Goal: Transaction & Acquisition: Purchase product/service

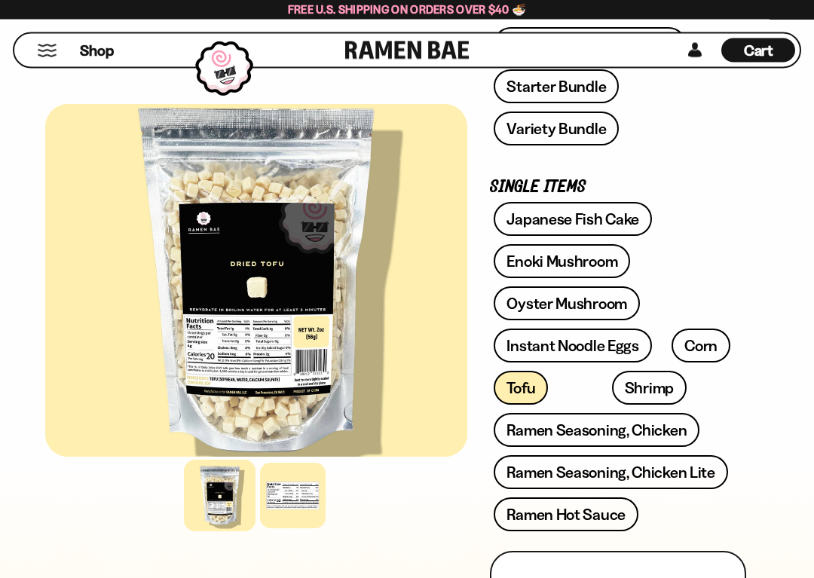
scroll to position [511, 0]
click at [595, 260] on link "Enoki Mushroom" at bounding box center [561, 261] width 136 height 34
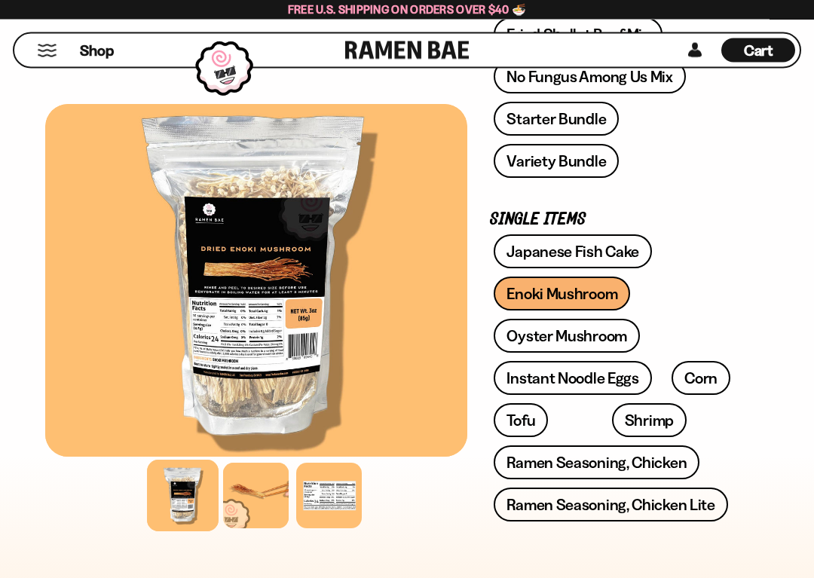
scroll to position [482, 0]
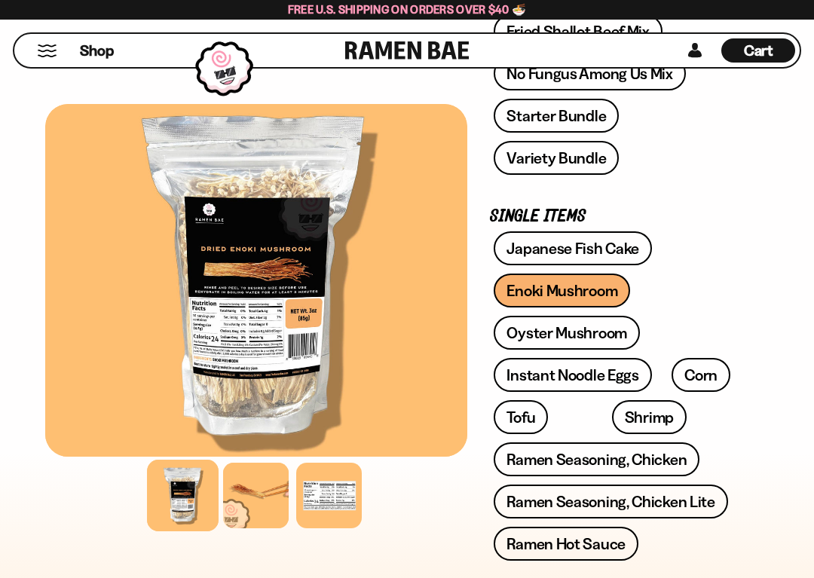
click at [615, 337] on link "Oyster Mushroom" at bounding box center [566, 333] width 146 height 34
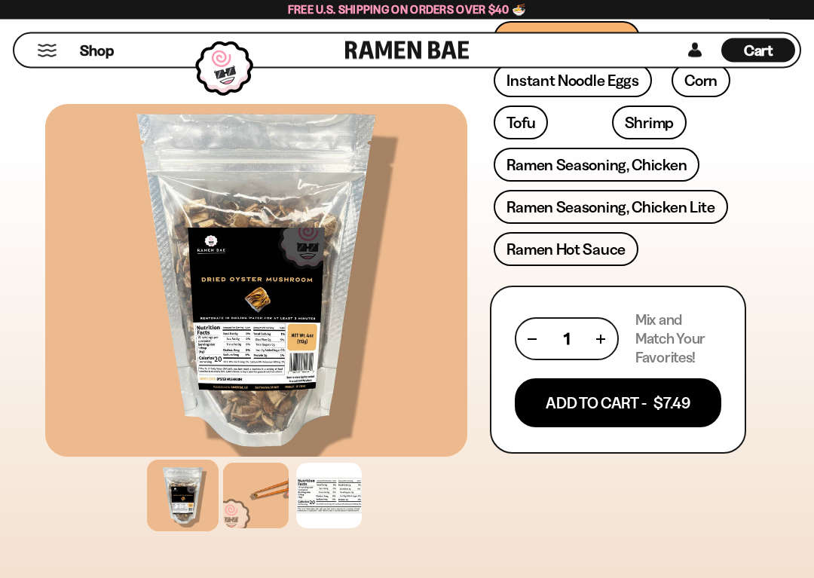
scroll to position [838, 0]
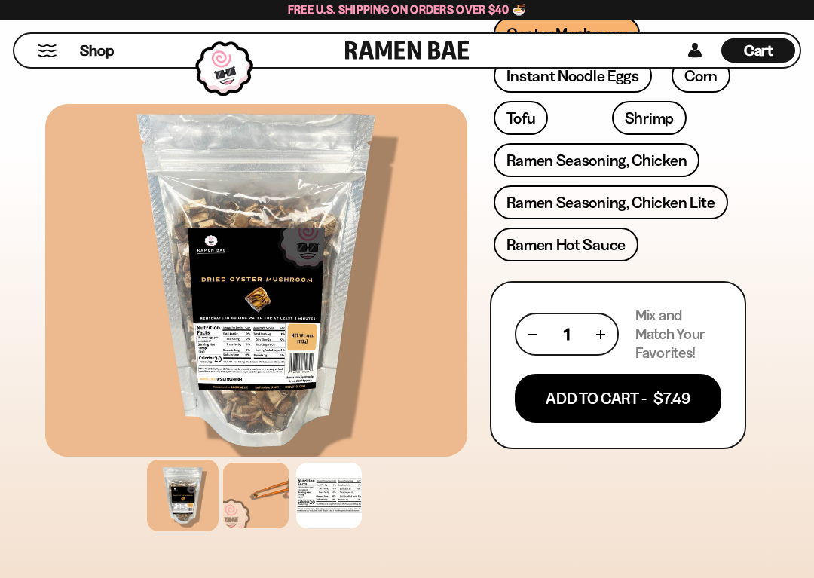
click at [658, 395] on button "Add To Cart - $7.49" at bounding box center [617, 398] width 206 height 49
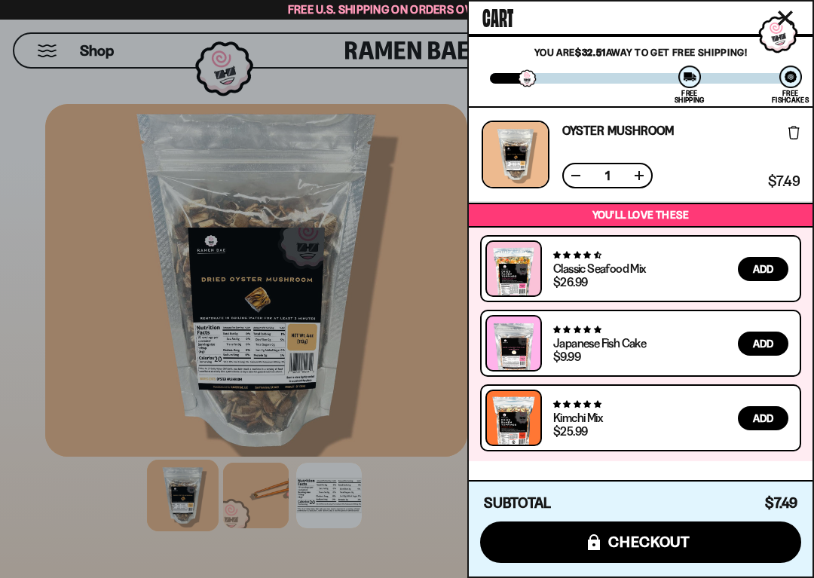
click at [435, 444] on div at bounding box center [407, 289] width 814 height 578
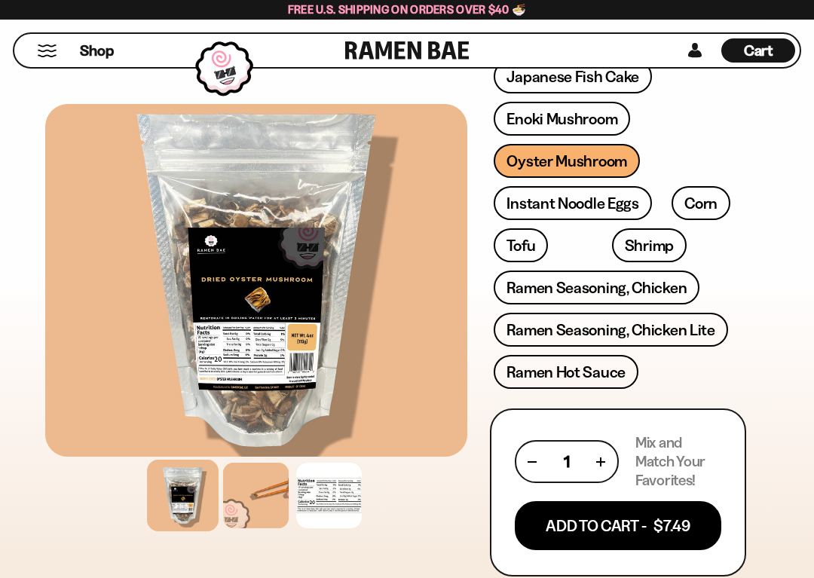
scroll to position [711, 0]
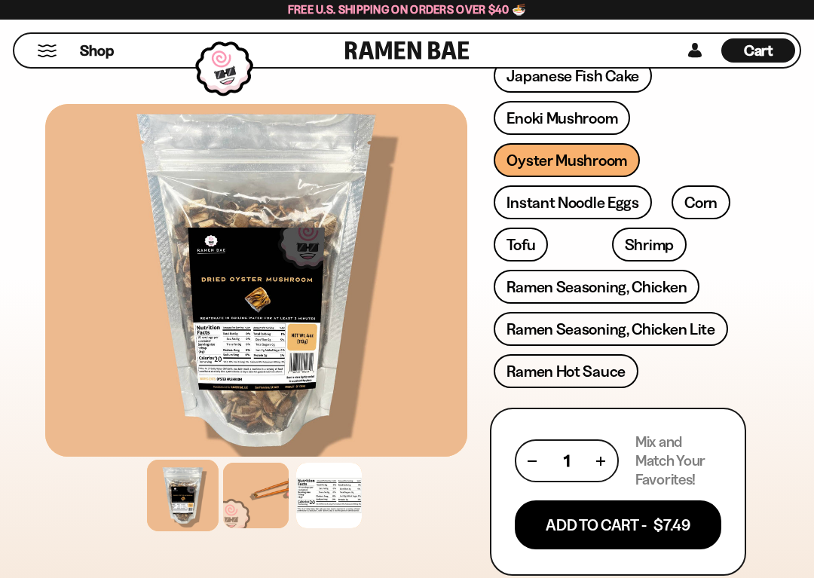
click at [603, 202] on link "Instant Noodle Eggs" at bounding box center [571, 202] width 157 height 34
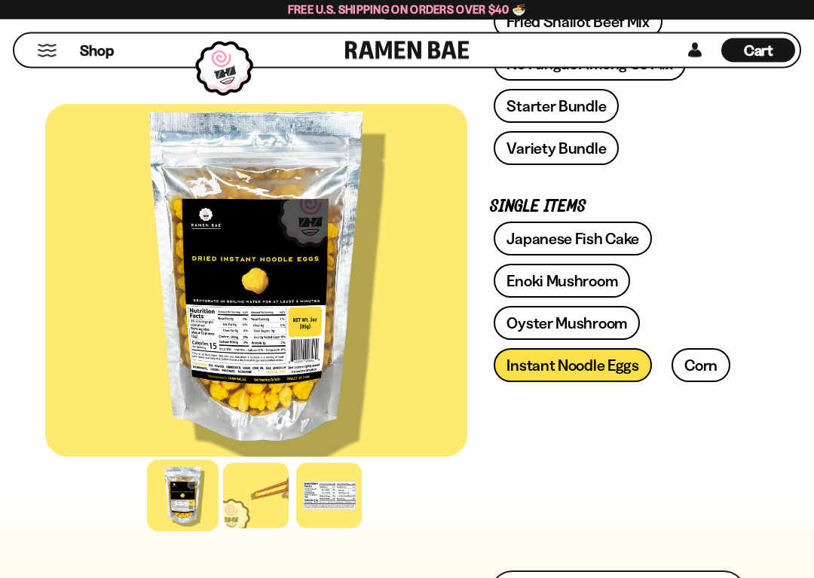
scroll to position [548, 0]
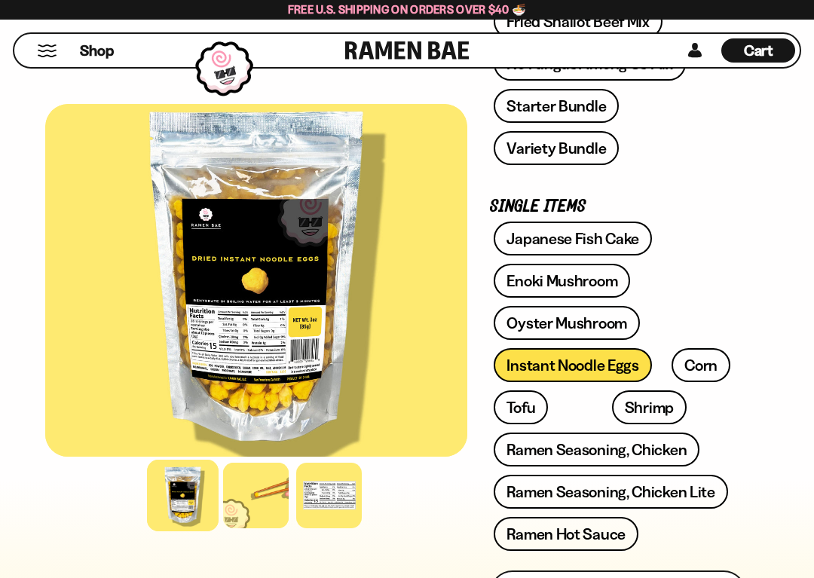
click at [520, 405] on link "Tofu" at bounding box center [520, 407] width 54 height 34
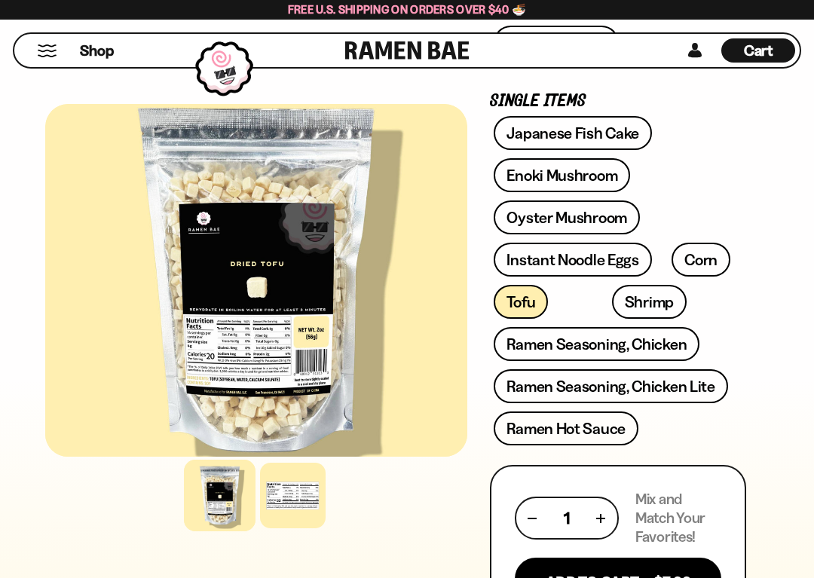
scroll to position [621, 0]
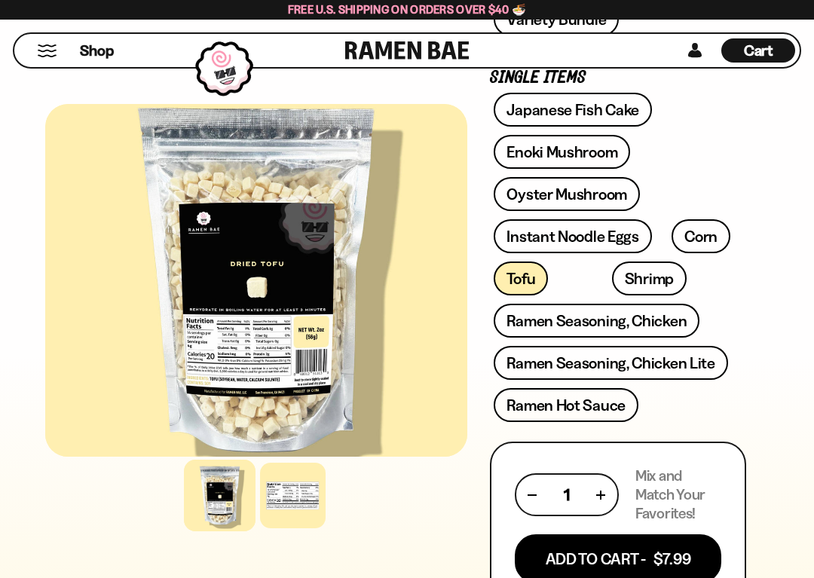
click at [659, 444] on button "Add To Cart - $7.99" at bounding box center [617, 558] width 206 height 49
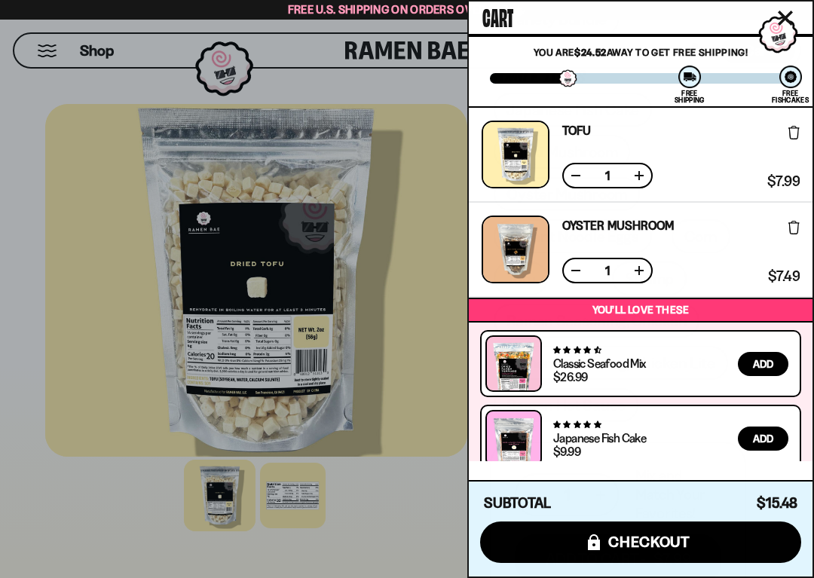
click at [417, 444] on div at bounding box center [407, 289] width 814 height 578
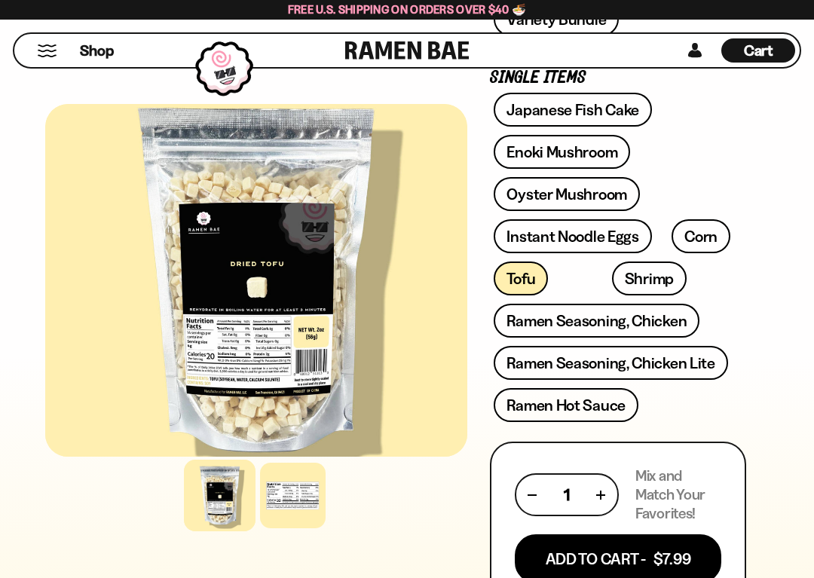
click at [612, 277] on link "Shrimp" at bounding box center [649, 278] width 75 height 34
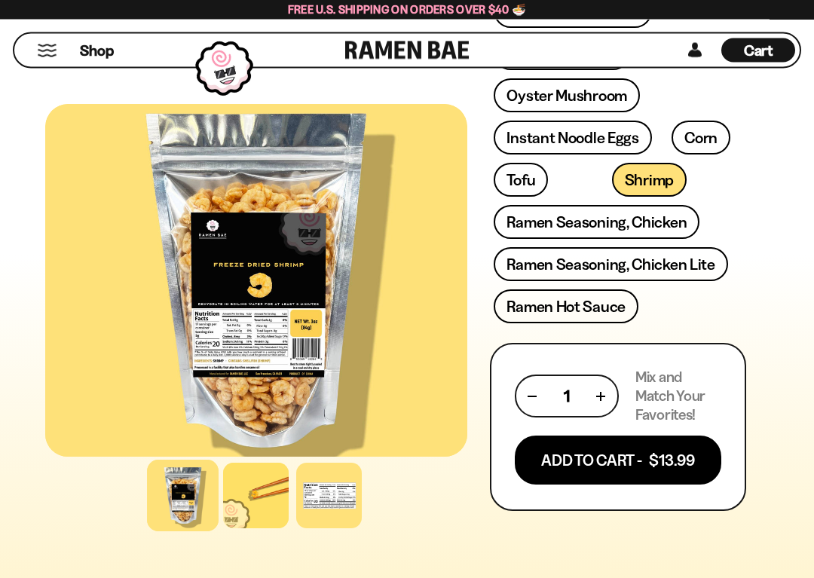
scroll to position [719, 0]
click at [645, 444] on button "Add To Cart - $13.99" at bounding box center [617, 459] width 206 height 49
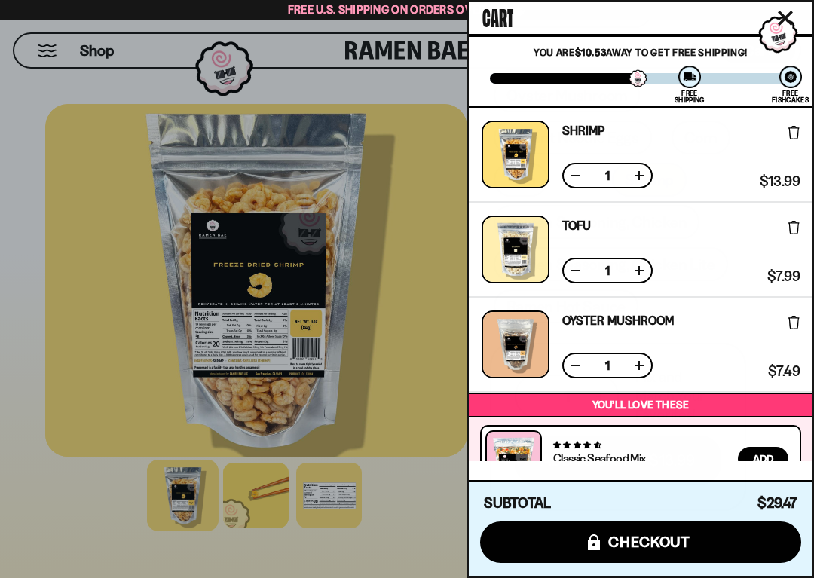
click at [423, 444] on div at bounding box center [407, 289] width 814 height 578
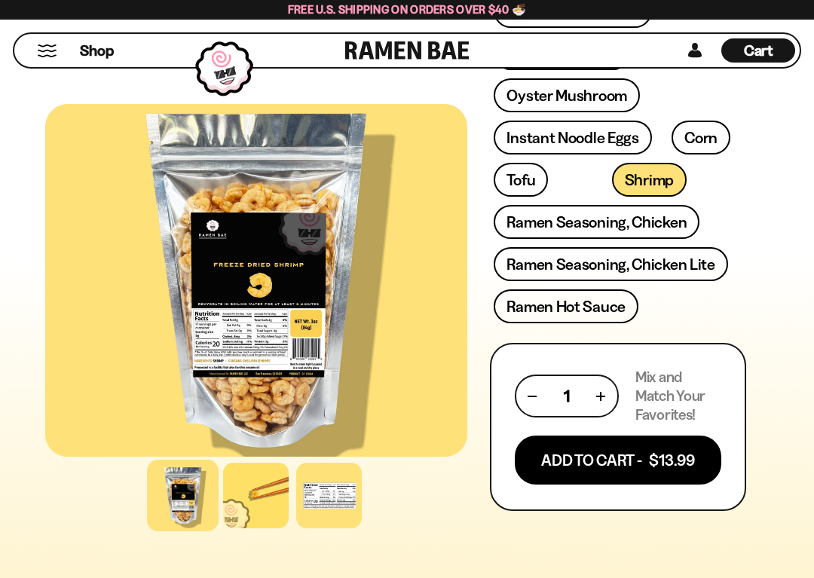
click at [686, 266] on link "Ramen Seasoning, Chicken Lite" at bounding box center [610, 264] width 234 height 34
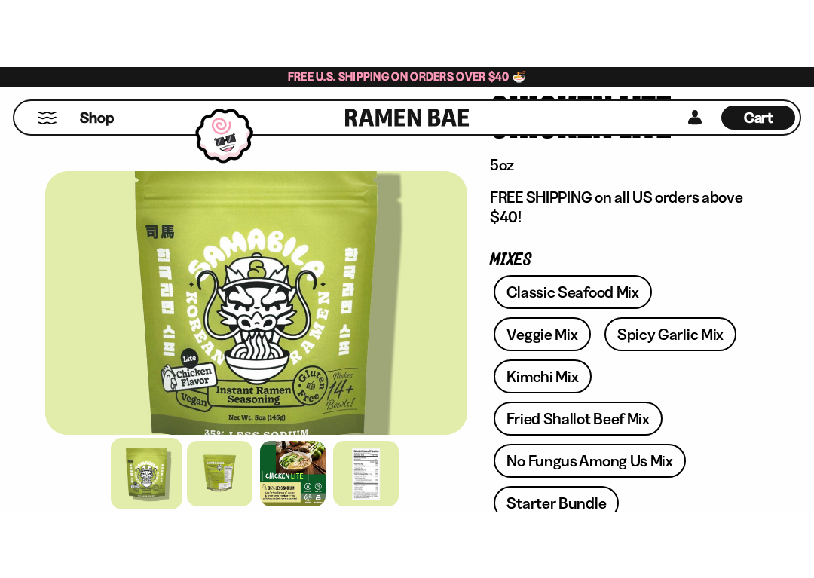
scroll to position [269, 0]
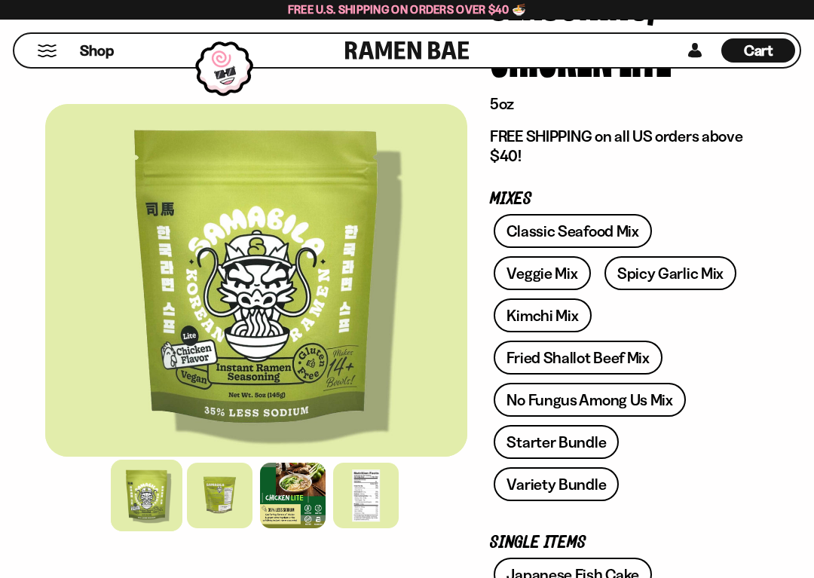
click at [545, 316] on link "Kimchi Mix" at bounding box center [541, 315] width 97 height 34
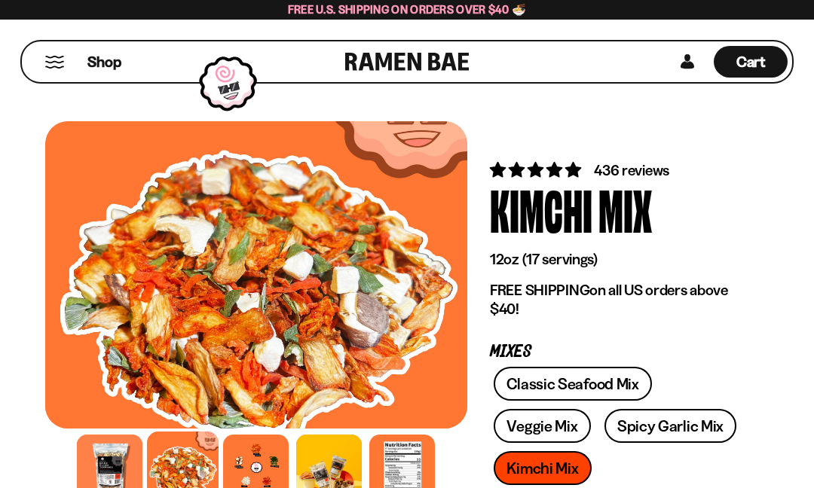
click at [108, 63] on span "Shop" at bounding box center [104, 62] width 34 height 20
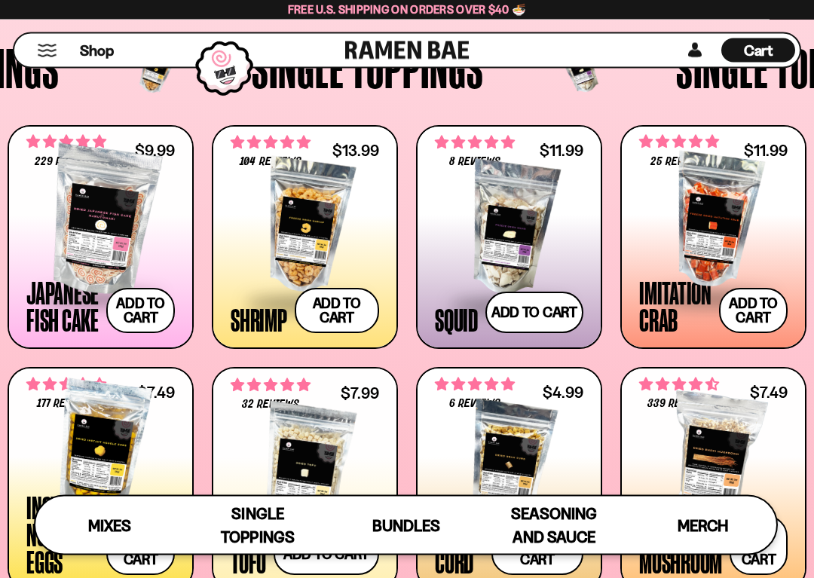
scroll to position [1073, 0]
click at [760, 314] on button "Add to cart Add ― Regular price $11.99 Regular price Sale price $11.99 Unit pri…" at bounding box center [753, 310] width 69 height 45
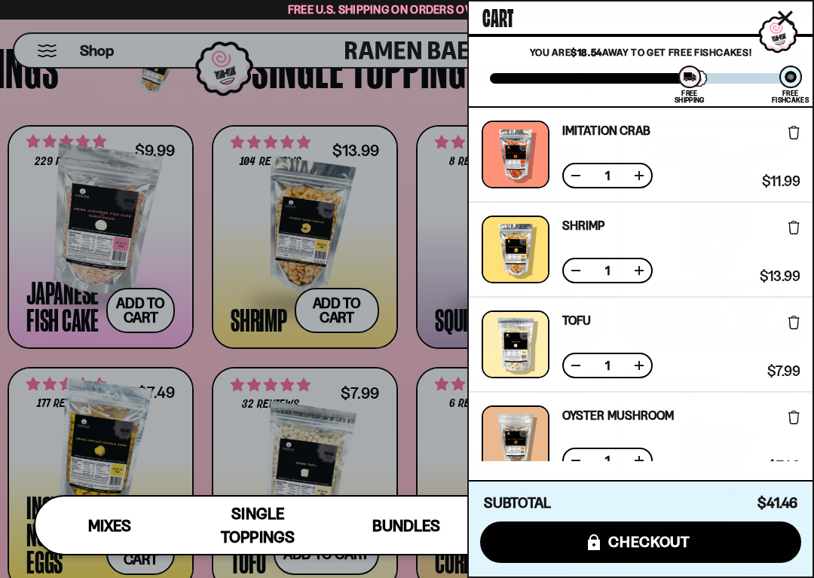
click at [60, 378] on div at bounding box center [407, 289] width 814 height 578
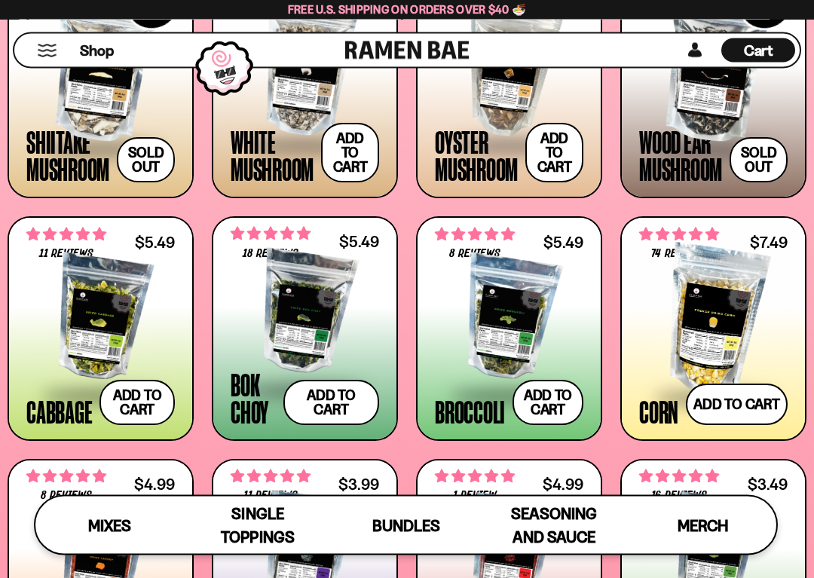
scroll to position [1713, 0]
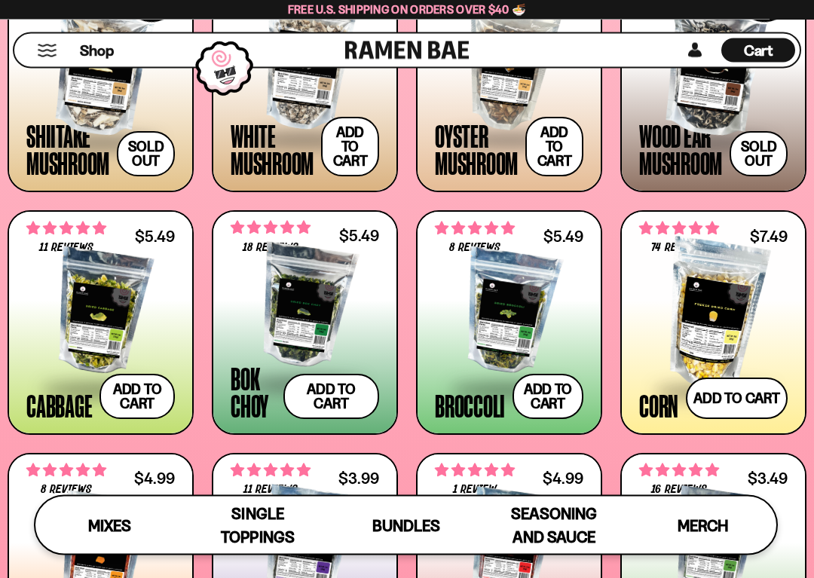
click at [139, 398] on button "Add to cart Add ― Regular price $5.49 Regular price Sale price $5.49 Unit price…" at bounding box center [136, 396] width 75 height 45
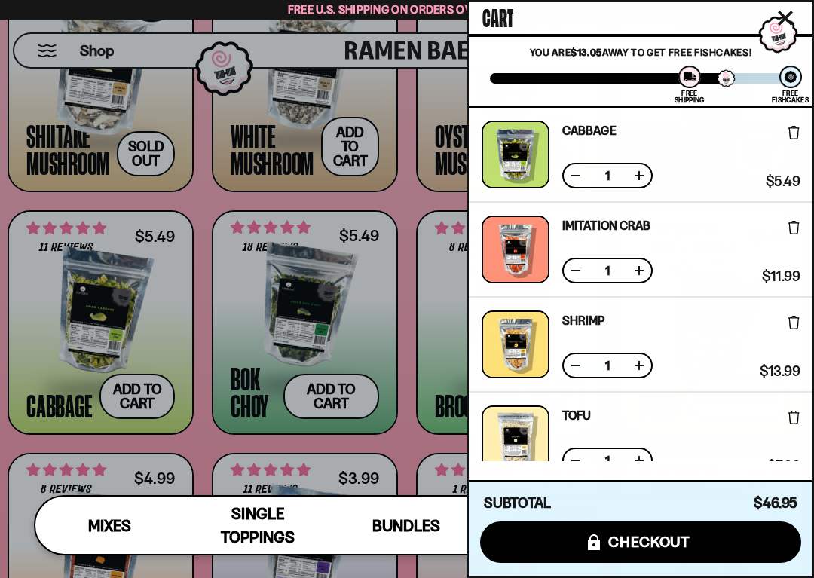
click at [351, 396] on div at bounding box center [407, 289] width 814 height 578
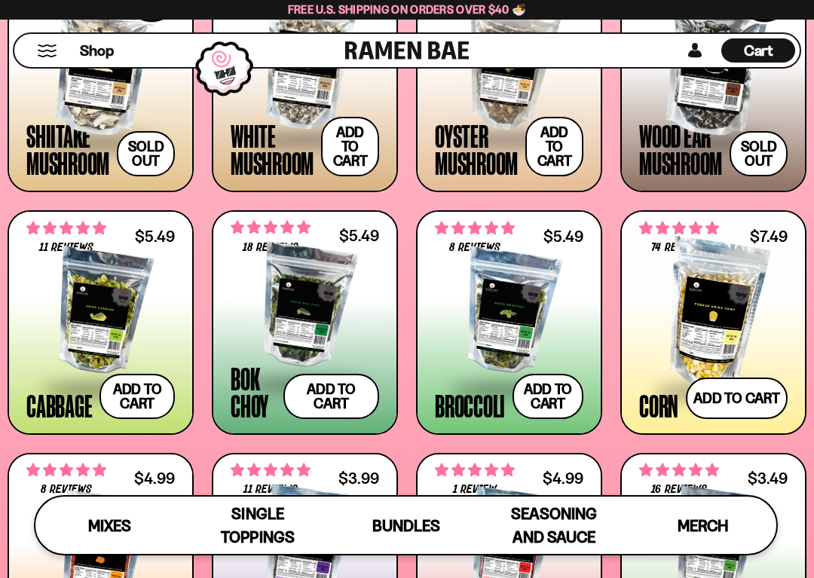
click at [343, 395] on button "Add to cart Add ― Regular price $5.49 Regular price Sale price $5.49 Unit price…" at bounding box center [331, 396] width 96 height 45
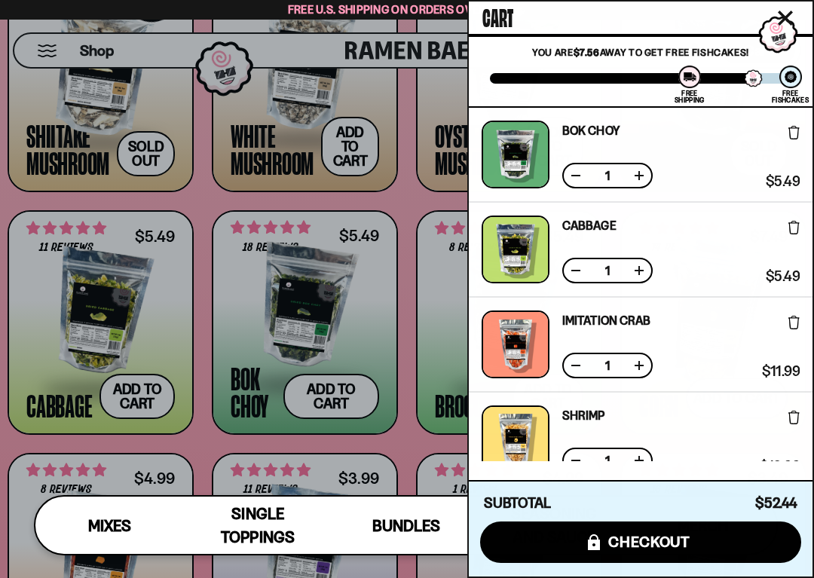
click at [416, 447] on div at bounding box center [407, 289] width 814 height 578
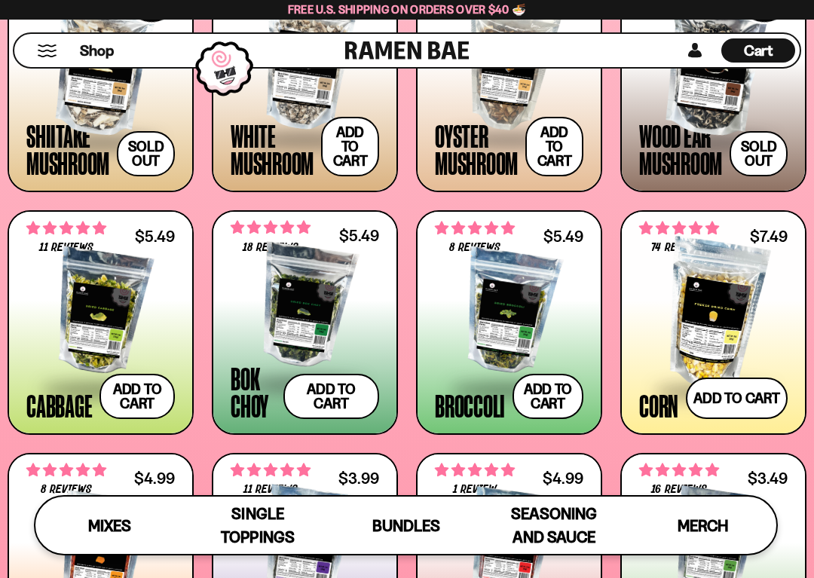
click at [555, 396] on button "Add to cart Add ― Regular price $5.49 Regular price Sale price $5.49 Unit price…" at bounding box center [547, 396] width 71 height 45
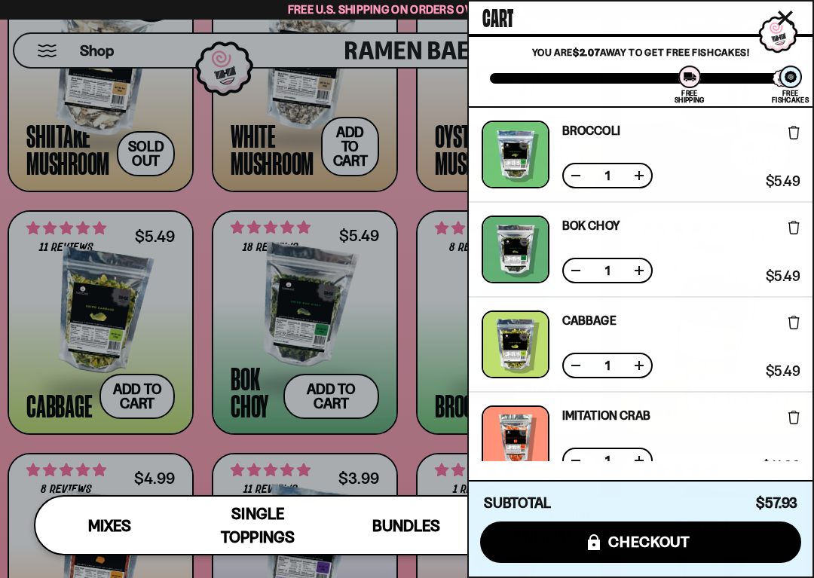
click at [22, 301] on div at bounding box center [407, 289] width 814 height 578
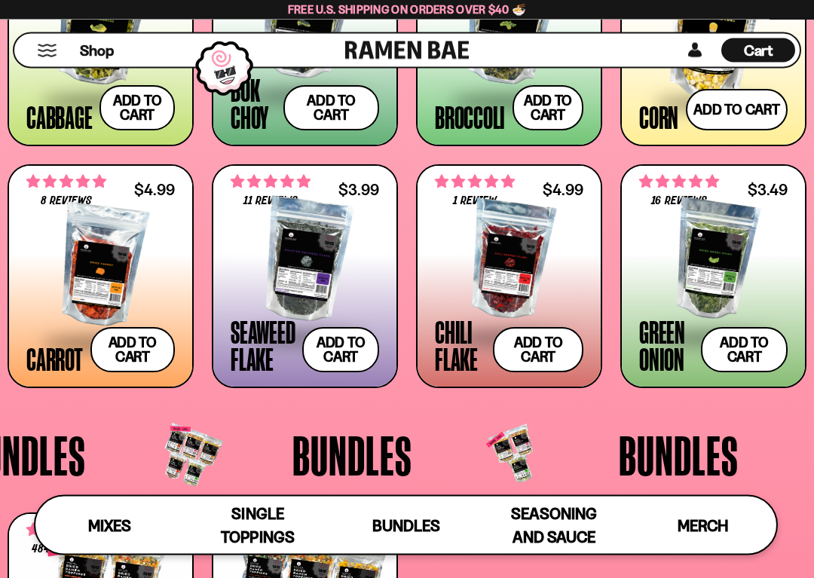
scroll to position [2008, 0]
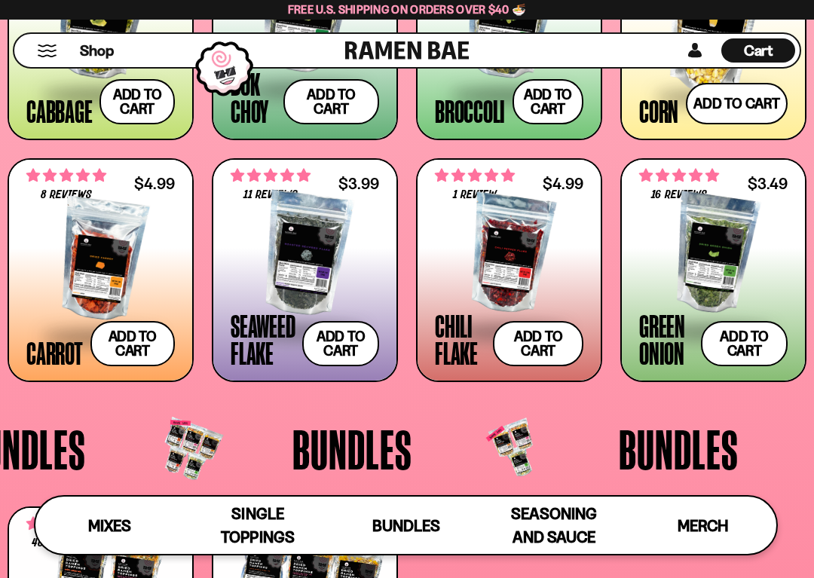
click at [748, 341] on button "Add to cart Add ― Regular price $3.49 Regular price Sale price $3.49 Unit price…" at bounding box center [744, 343] width 87 height 45
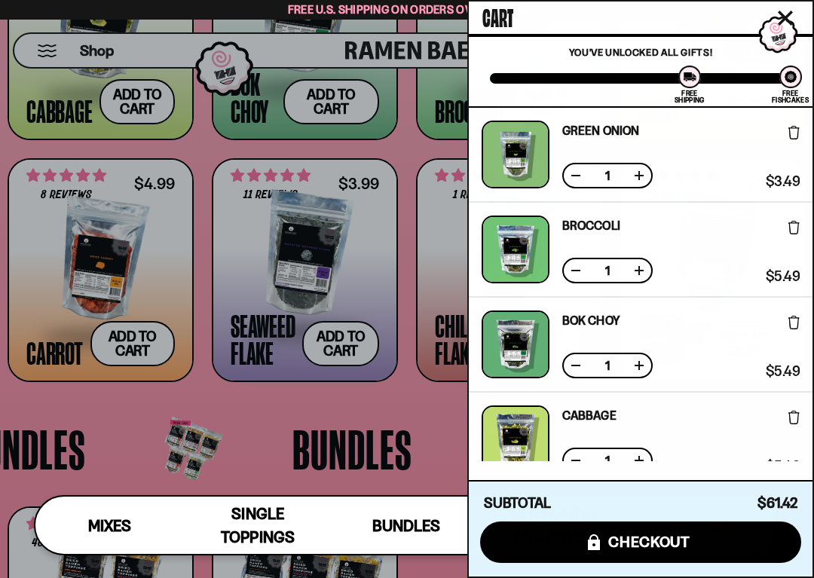
click at [84, 415] on div at bounding box center [407, 289] width 814 height 578
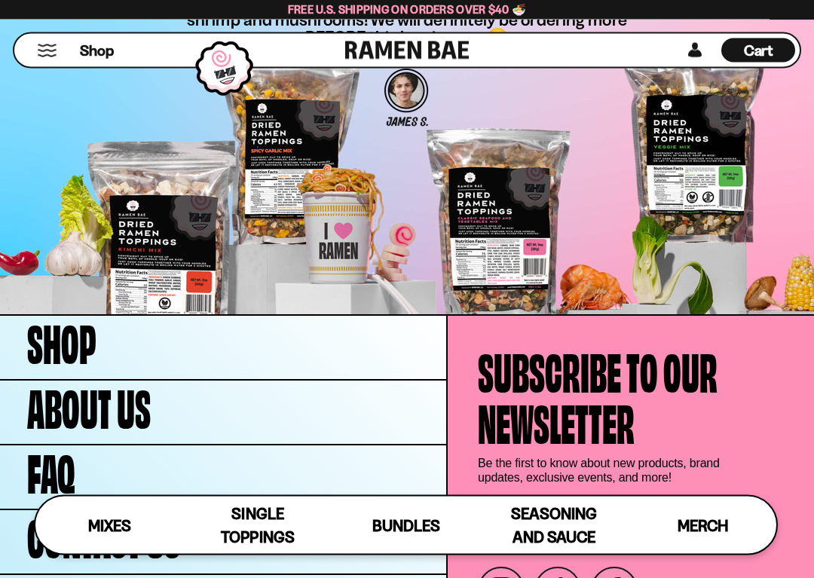
scroll to position [3714, 0]
click at [569, 487] on span "Seasoning and Sauce" at bounding box center [554, 525] width 86 height 42
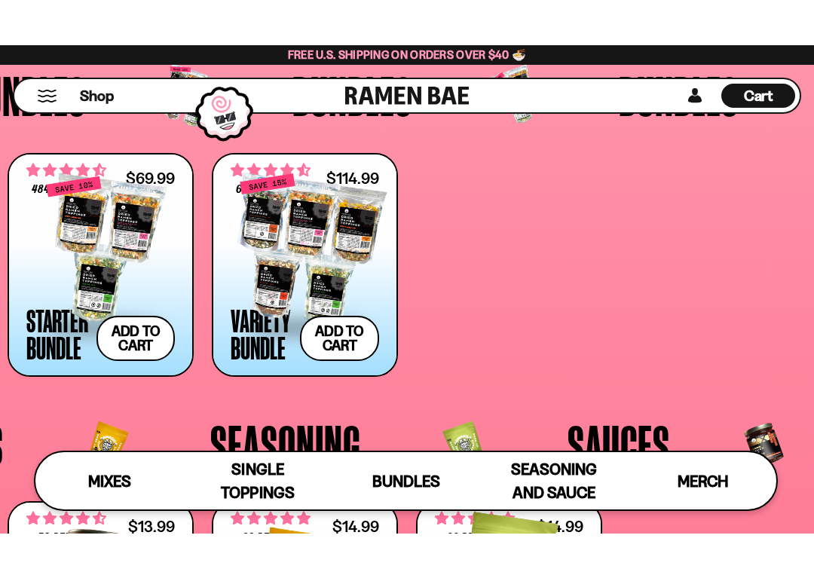
scroll to position [2408, 0]
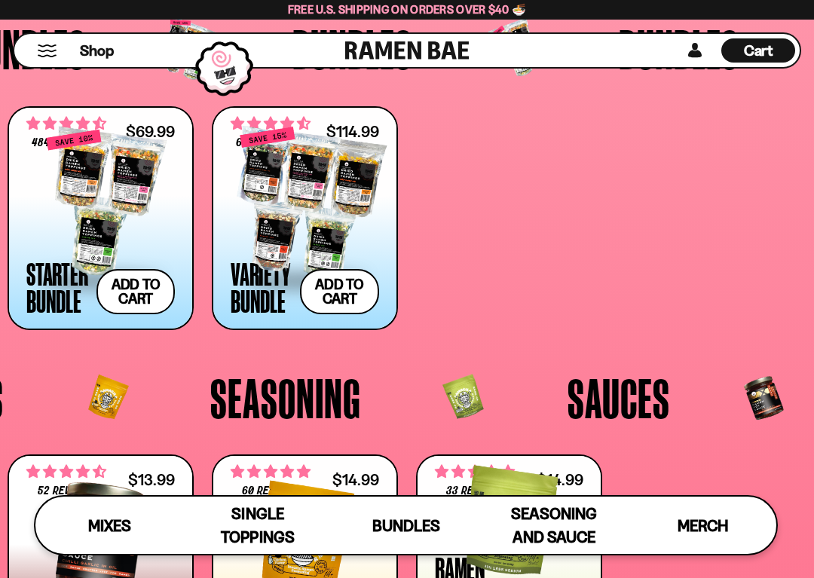
click at [751, 56] on span "Cart" at bounding box center [757, 50] width 29 height 18
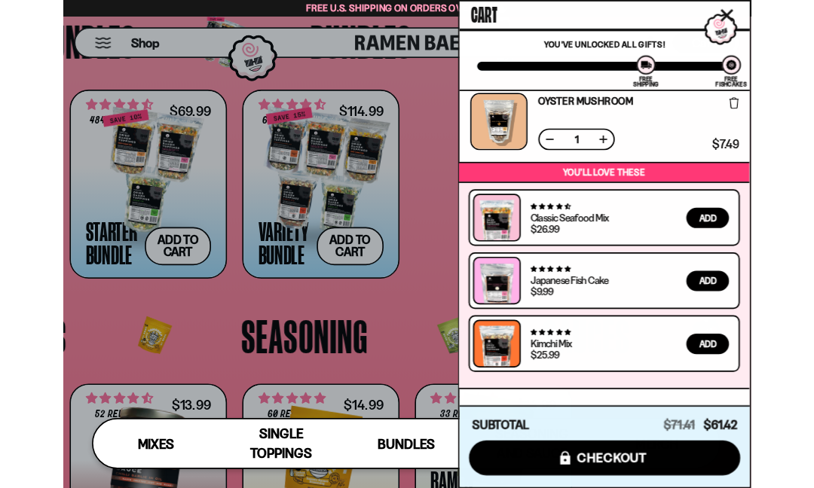
scroll to position [770, 0]
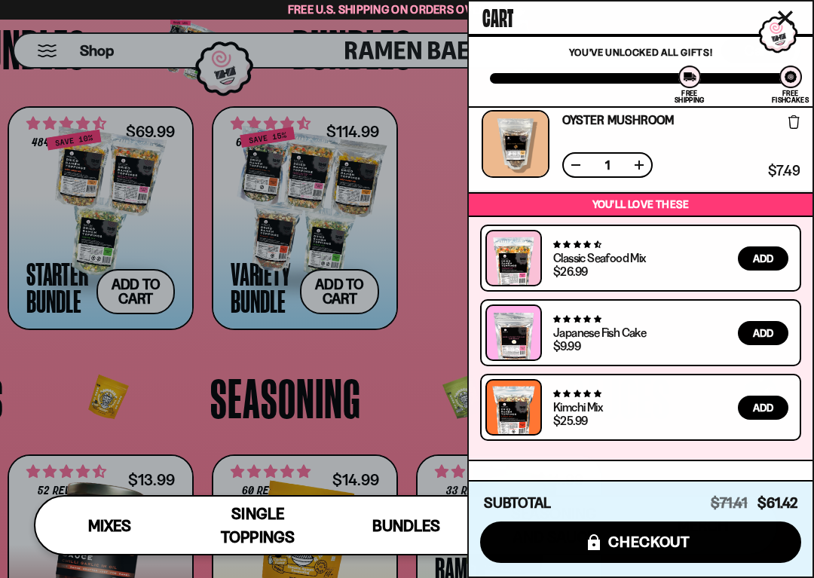
click at [683, 487] on span "checkout" at bounding box center [649, 541] width 82 height 17
